Goal: Task Accomplishment & Management: Use online tool/utility

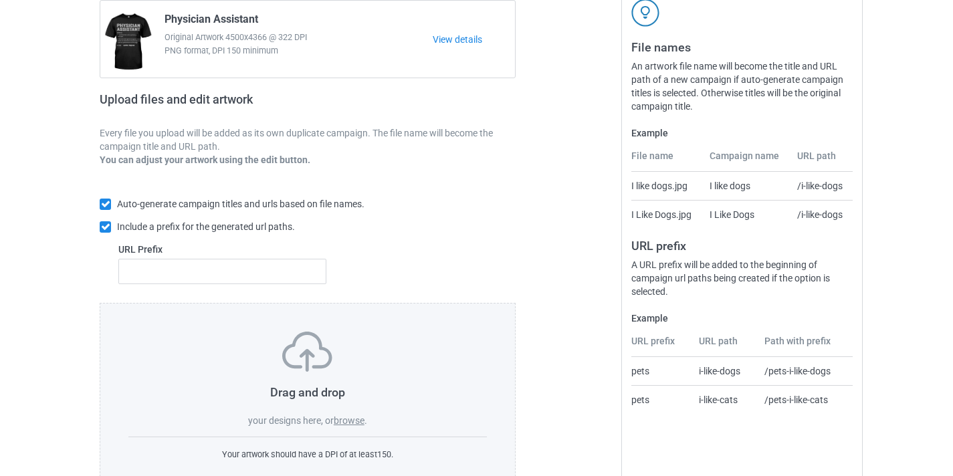
scroll to position [144, 0]
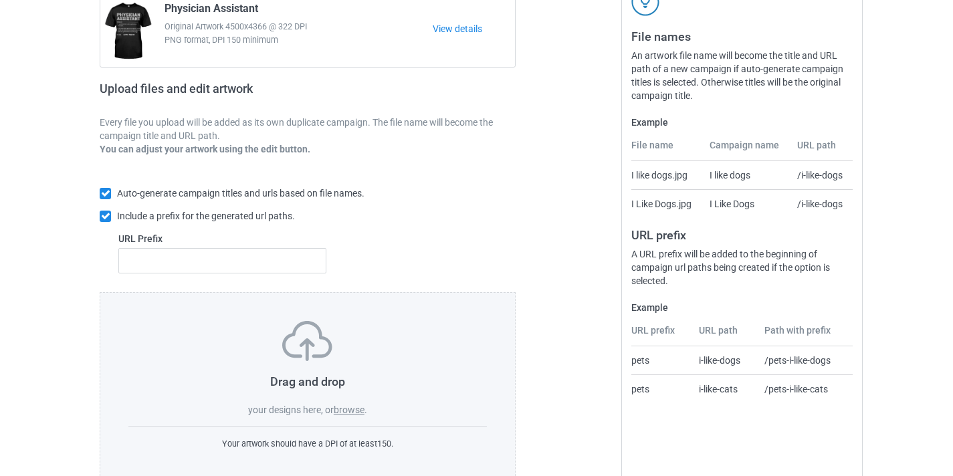
click at [355, 413] on label "browse" at bounding box center [349, 409] width 31 height 11
click at [0, 0] on input "browse" at bounding box center [0, 0] width 0 height 0
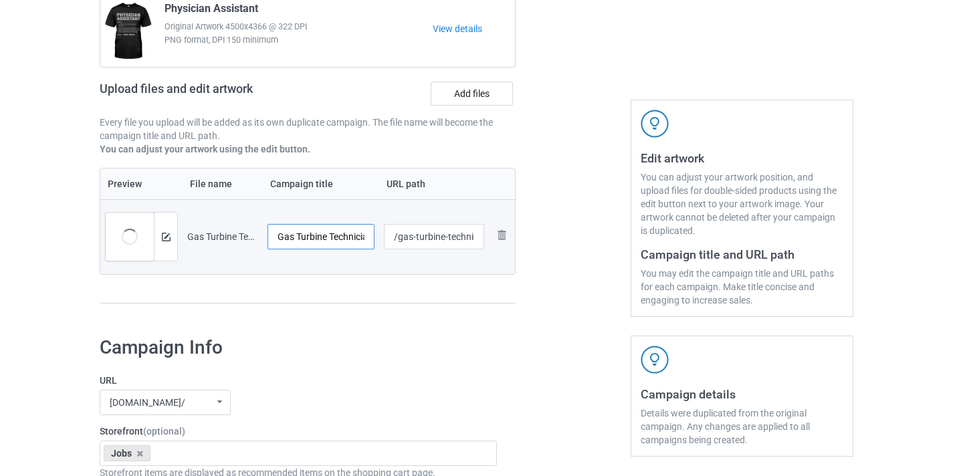
click at [338, 235] on input "Gas Turbine Technician-MagiNew" at bounding box center [320, 236] width 107 height 25
drag, startPoint x: 350, startPoint y: 241, endPoint x: 382, endPoint y: 242, distance: 32.1
click at [385, 243] on tr "Preview and edit artwork Gas Turbine Technician-MagiNew.png Gas Turbine Technic…" at bounding box center [307, 236] width 414 height 75
click at [351, 238] on input "Gas Turbine Technician-MagiNew" at bounding box center [320, 236] width 107 height 25
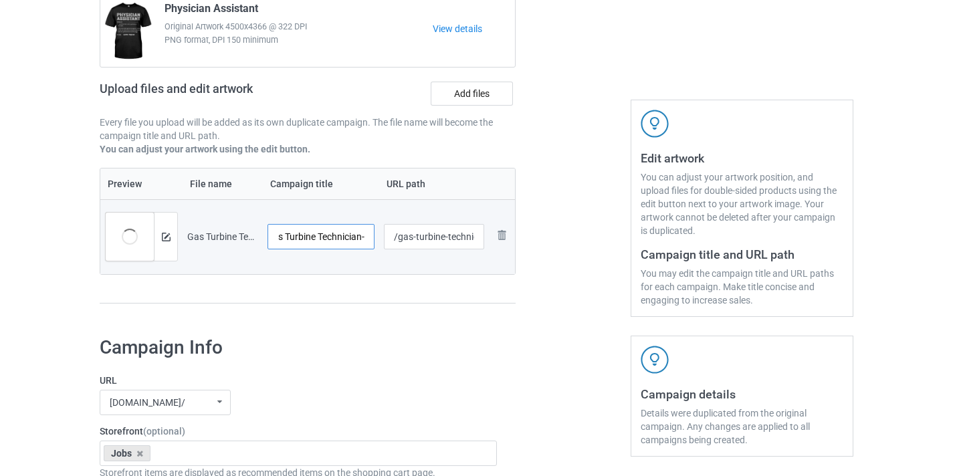
scroll to position [0, 11]
type input "Gas Turbine Technician"
click at [437, 244] on input "/gas-turbine-technician-maginew" at bounding box center [434, 236] width 101 height 25
drag, startPoint x: 437, startPoint y: 244, endPoint x: 497, endPoint y: 241, distance: 59.6
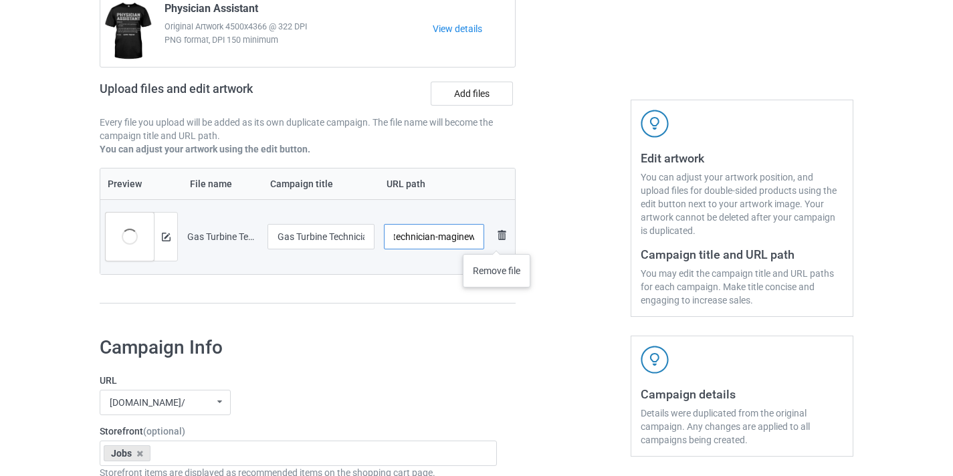
click at [497, 241] on tr "Preview and edit artwork Gas Turbine Technician-MagiNew.png Gas Turbine Technic…" at bounding box center [307, 236] width 414 height 75
click at [457, 235] on input "/gas-turbine-technician-maginew" at bounding box center [434, 236] width 101 height 25
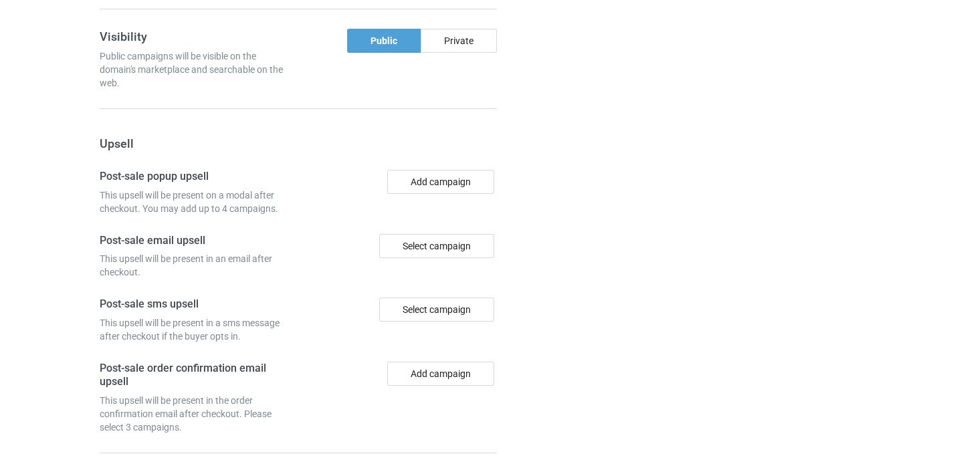
scroll to position [1239, 0]
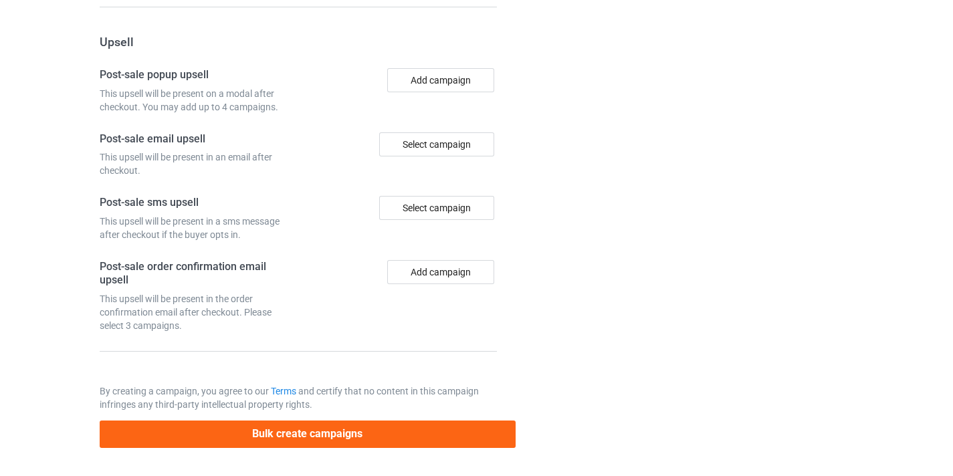
type input "/gas-turbine-technician11"
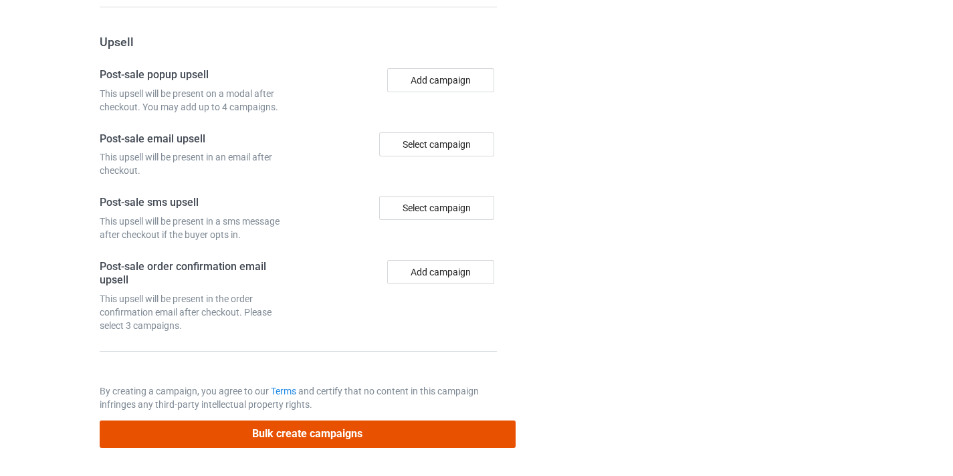
click at [382, 424] on button "Bulk create campaigns" at bounding box center [308, 433] width 416 height 27
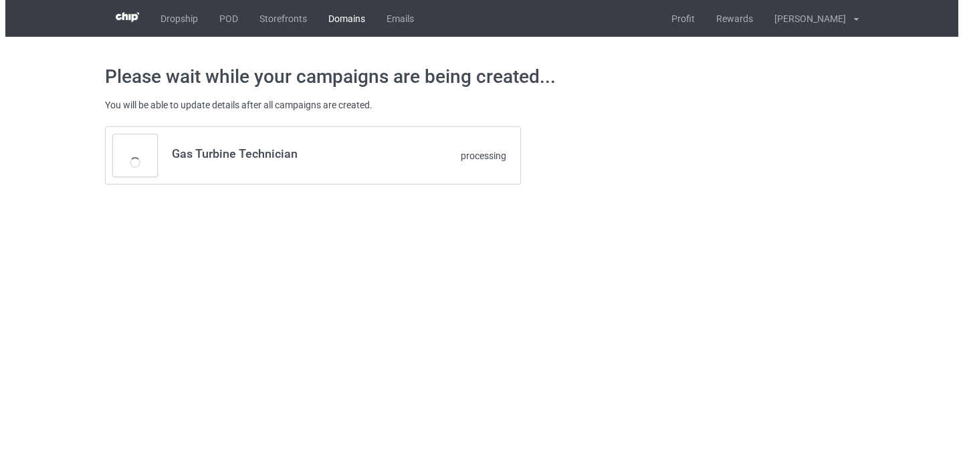
scroll to position [0, 0]
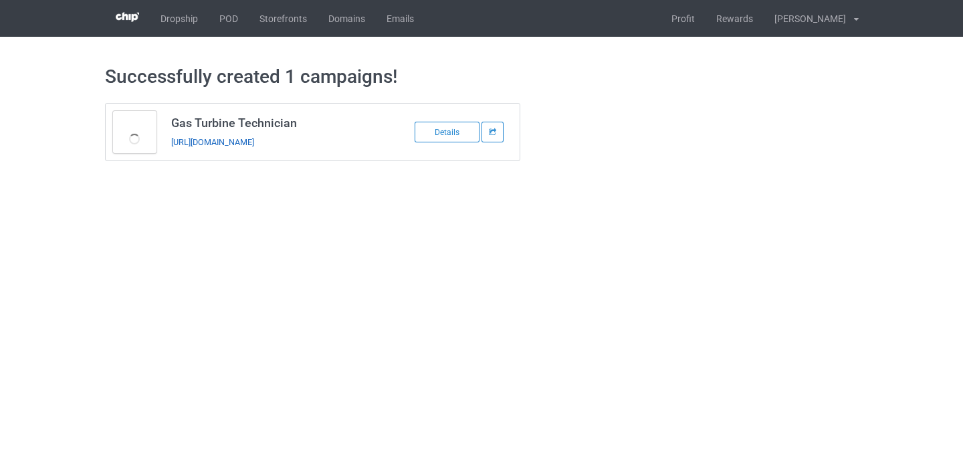
click at [254, 146] on link "https://www.thepure.gift/gas-turbine-technician11" at bounding box center [212, 142] width 83 height 10
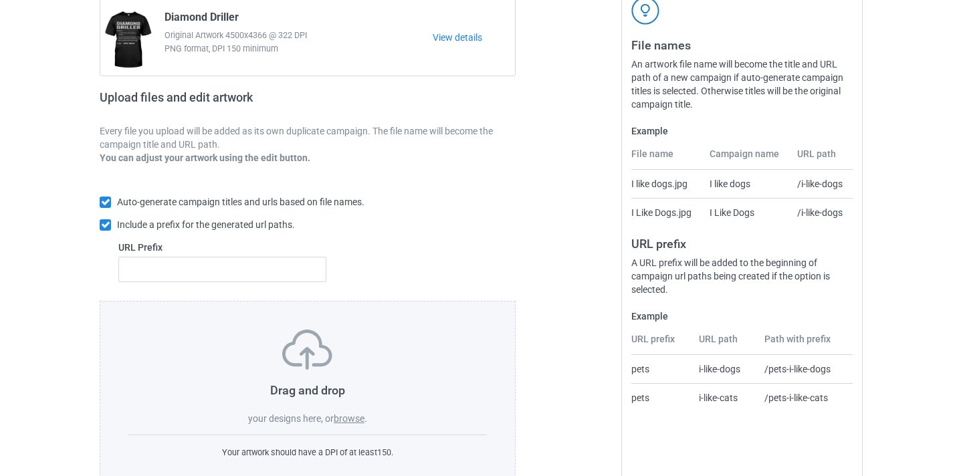
scroll to position [158, 0]
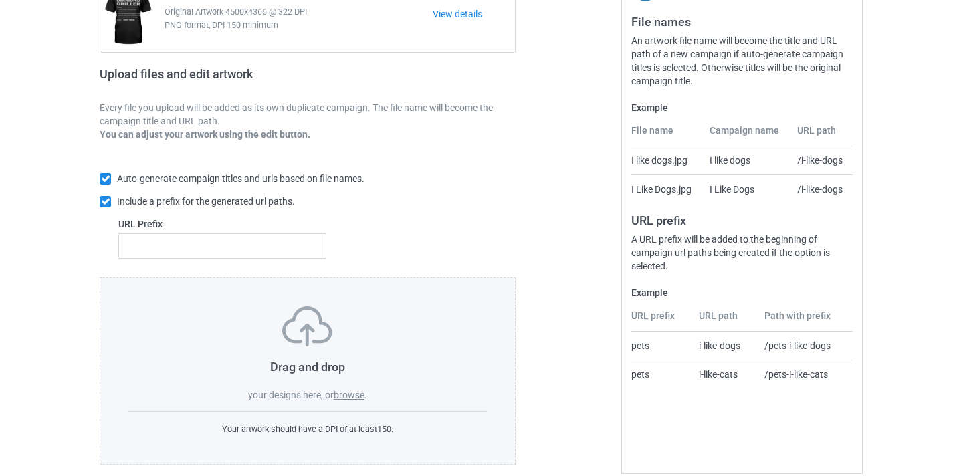
click at [351, 399] on label "browse" at bounding box center [349, 395] width 31 height 11
click at [0, 0] on input "browse" at bounding box center [0, 0] width 0 height 0
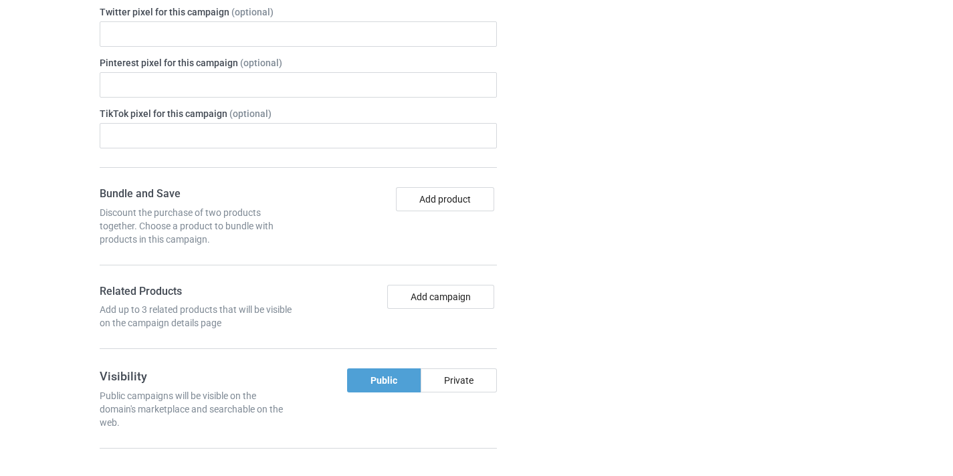
scroll to position [0, 0]
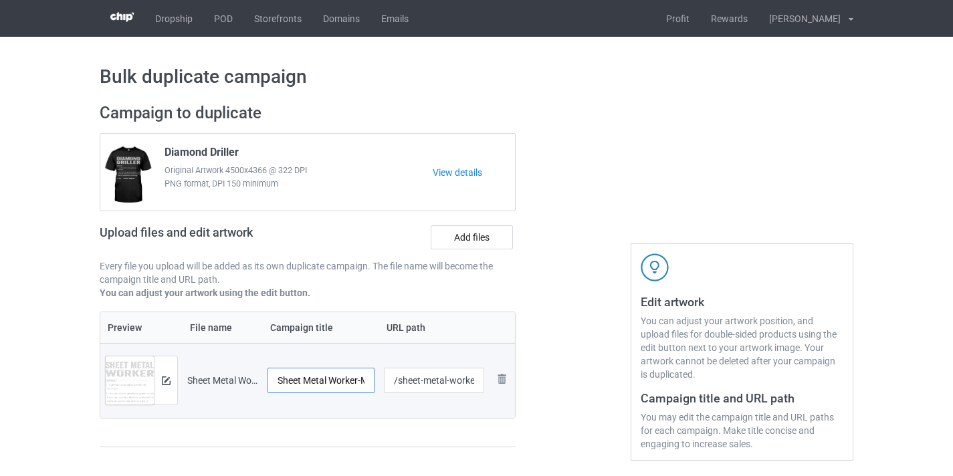
click at [346, 380] on input "Sheet Metal Worker-MagiNew" at bounding box center [320, 380] width 107 height 25
drag, startPoint x: 346, startPoint y: 380, endPoint x: 383, endPoint y: 378, distance: 37.5
click at [383, 378] on tr "Preview and edit artwork Sheet Metal Worker-MagiNew.png Sheet Metal Worker-Magi…" at bounding box center [307, 380] width 414 height 75
click at [346, 379] on input "Sheet Metal Worker-MagiNew" at bounding box center [320, 380] width 107 height 25
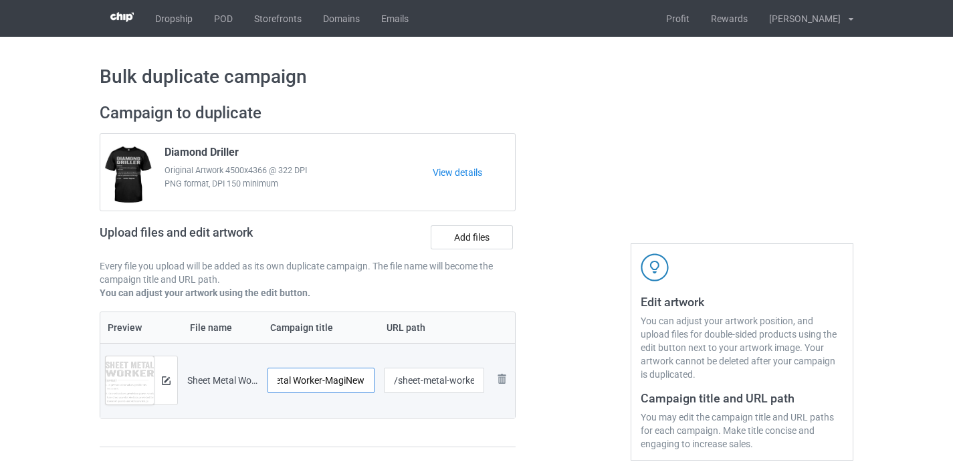
click at [346, 379] on input "Sheet Metal Worker-MagiNew" at bounding box center [320, 380] width 107 height 25
type input "Sheet Metal Worker"
click at [434, 380] on input "/sheet-metal-worker-maginew" at bounding box center [434, 380] width 101 height 25
drag, startPoint x: 434, startPoint y: 380, endPoint x: 480, endPoint y: 387, distance: 46.6
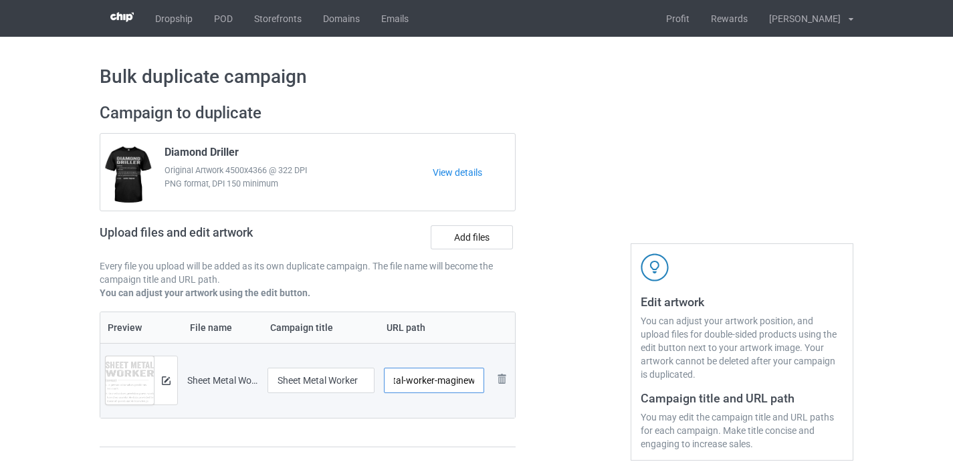
click at [480, 387] on input "/sheet-metal-worker-maginew" at bounding box center [434, 380] width 101 height 25
click at [444, 378] on input "/sheet-metal-worker-maginew" at bounding box center [434, 380] width 101 height 25
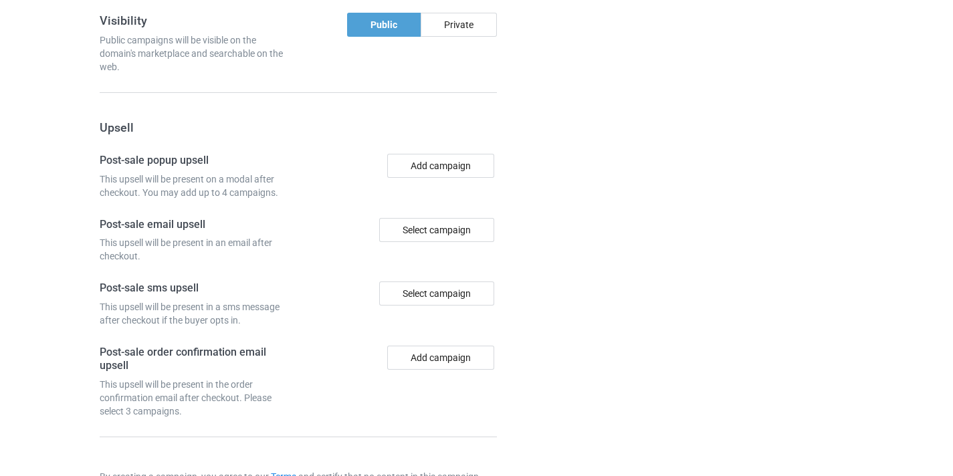
scroll to position [1239, 0]
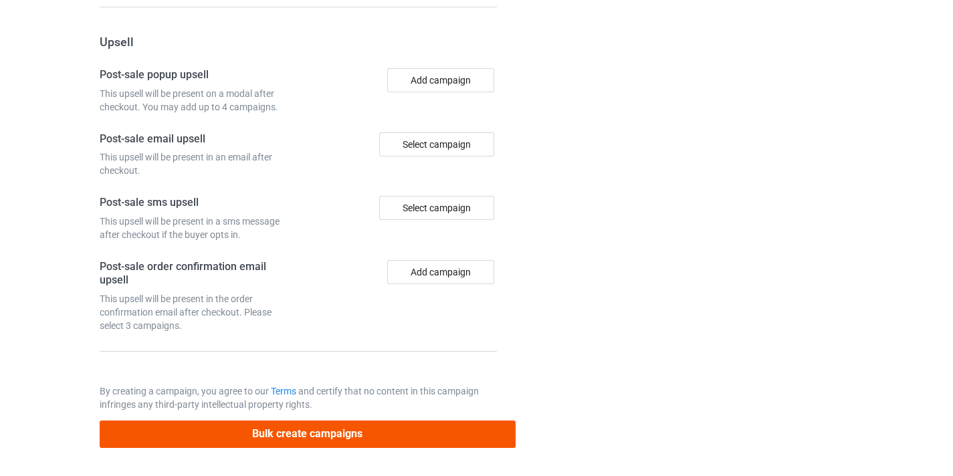
type input "/sheet-metal-worker11"
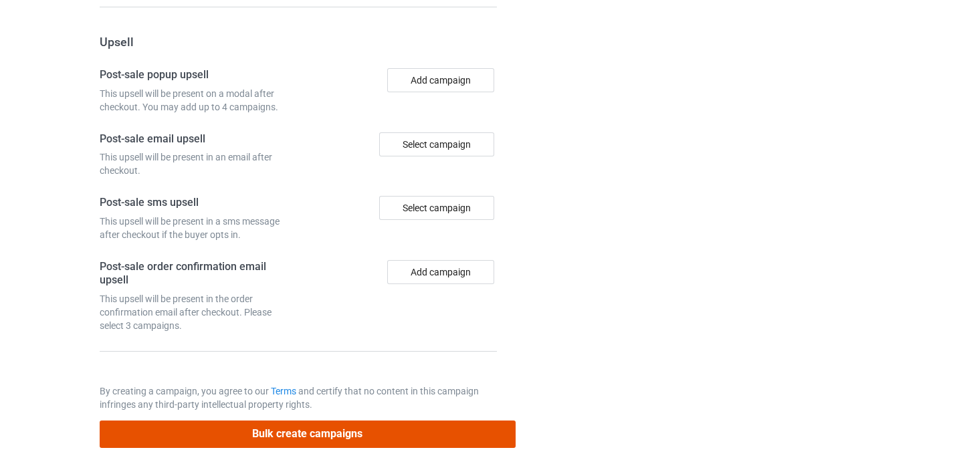
click at [427, 438] on button "Bulk create campaigns" at bounding box center [308, 433] width 416 height 27
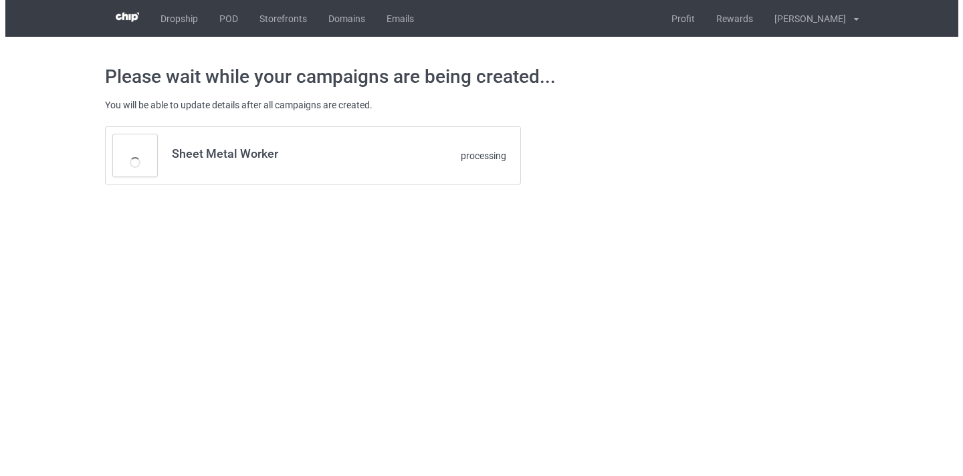
scroll to position [0, 0]
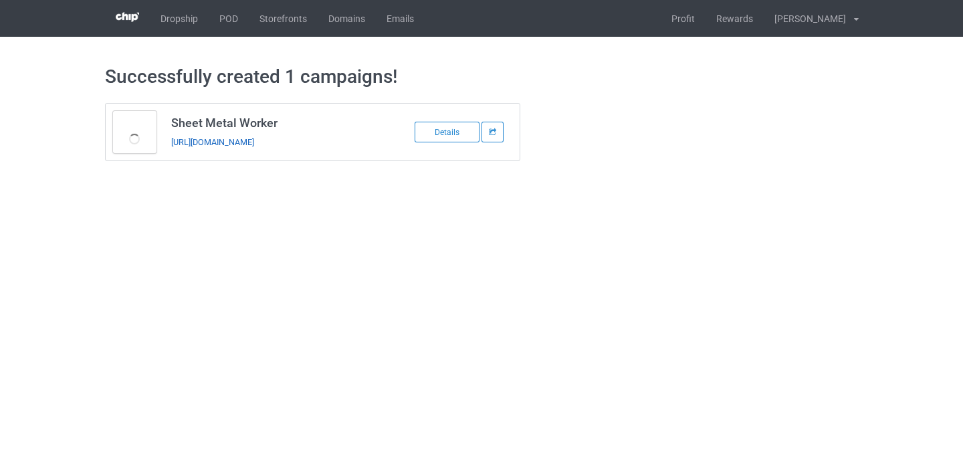
click at [254, 146] on link "[URL][DOMAIN_NAME]" at bounding box center [212, 142] width 83 height 10
